Goal: Transaction & Acquisition: Purchase product/service

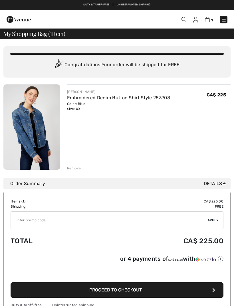
click at [219, 182] on span "Details" at bounding box center [216, 183] width 25 height 7
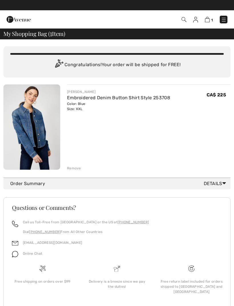
click at [122, 100] on link "Embroidered Denim Button Shirt Style 253708" at bounding box center [118, 97] width 103 height 5
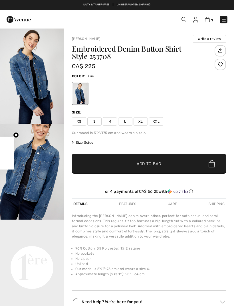
checkbox input "true"
click at [170, 206] on div "Care" at bounding box center [172, 204] width 12 height 10
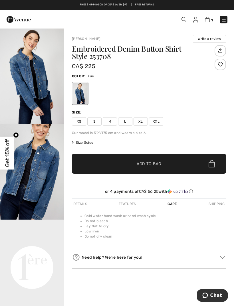
click at [126, 205] on div "Features" at bounding box center [127, 204] width 20 height 10
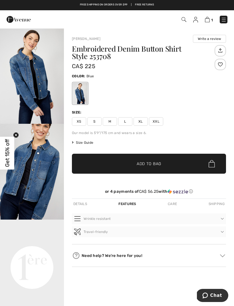
click at [220, 236] on button "Travel-friendly" at bounding box center [149, 232] width 154 height 11
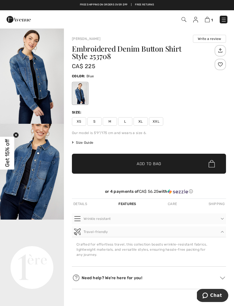
click at [82, 204] on div "Details" at bounding box center [80, 204] width 17 height 10
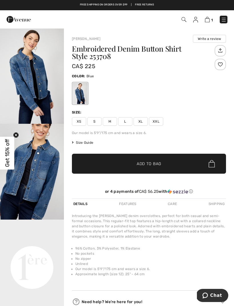
click at [25, 86] on img "1 / 4" at bounding box center [32, 76] width 64 height 96
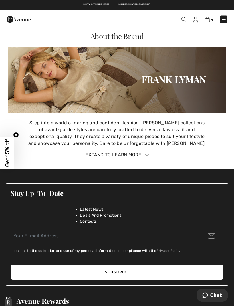
scroll to position [657, 0]
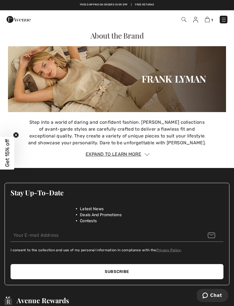
click at [145, 153] on img at bounding box center [146, 154] width 5 height 3
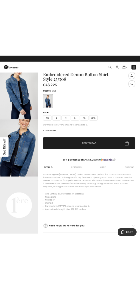
scroll to position [0, 0]
